Goal: Find specific page/section: Find specific page/section

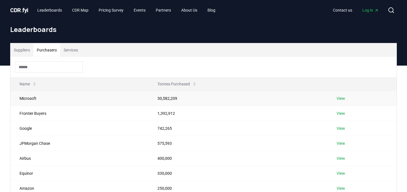
scroll to position [5, 0]
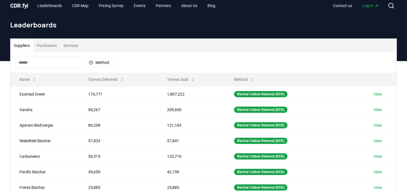
click at [33, 48] on button "Suppliers" at bounding box center [21, 46] width 23 height 14
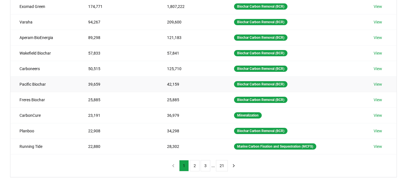
scroll to position [0, 0]
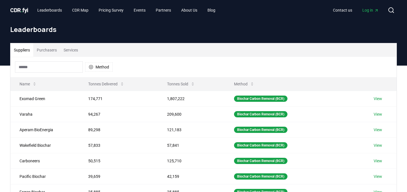
click at [53, 70] on input at bounding box center [49, 66] width 68 height 11
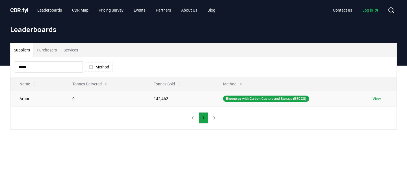
type input "*****"
click at [29, 98] on td "Arbor" at bounding box center [36, 99] width 53 height 16
click at [260, 98] on div "Bioenergy with Carbon Capture and Storage (BECCS)" at bounding box center [266, 99] width 86 height 6
click at [380, 98] on link "View" at bounding box center [377, 99] width 8 height 6
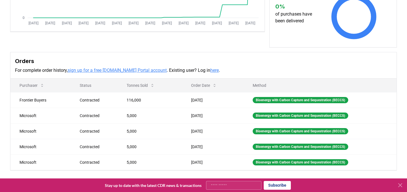
scroll to position [143, 0]
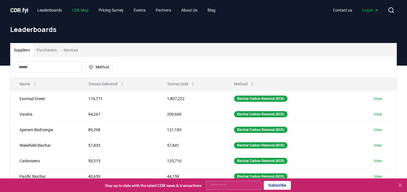
click at [88, 9] on link "CDR Map" at bounding box center [80, 10] width 25 height 10
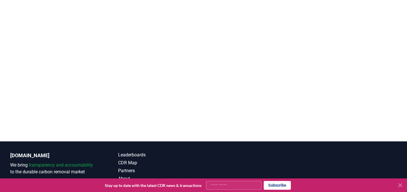
scroll to position [127, 0]
